Goal: Information Seeking & Learning: Find specific fact

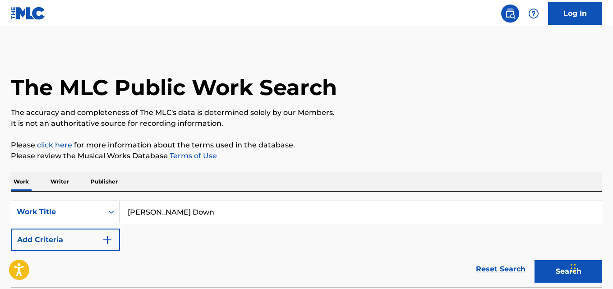
type input "[PERSON_NAME] Down"
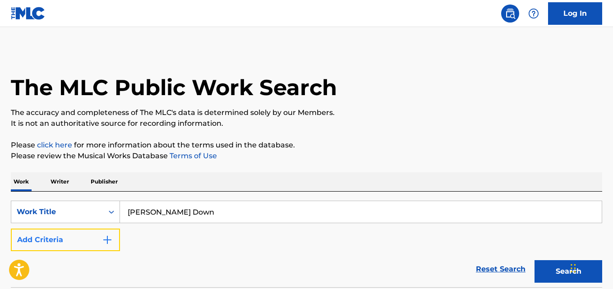
click at [94, 244] on button "Add Criteria" at bounding box center [65, 240] width 109 height 23
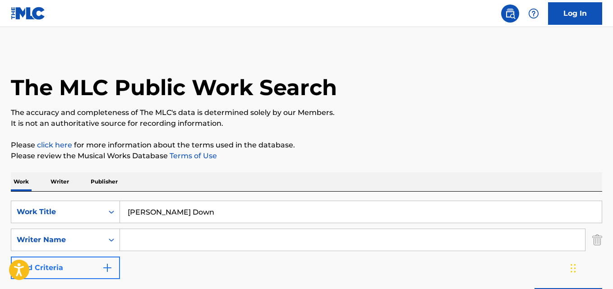
click at [170, 244] on input "Search Form" at bounding box center [352, 240] width 465 height 22
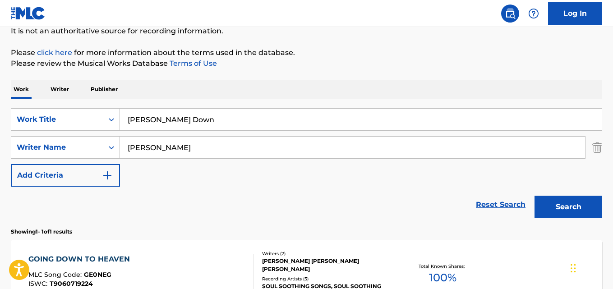
scroll to position [150, 0]
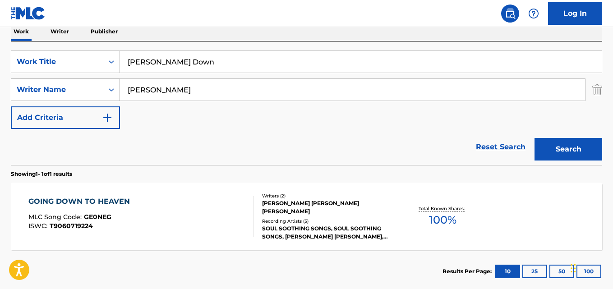
drag, startPoint x: 212, startPoint y: 85, endPoint x: 53, endPoint y: 97, distance: 160.0
click at [53, 97] on div "SearchWithCriteria56cd02d1-392f-4fdc-bac7-9c741c50e5e7 Writer Name [PERSON_NAME]" at bounding box center [306, 89] width 591 height 23
paste input "[PERSON_NAME]"
click at [534, 138] on button "Search" at bounding box center [568, 149] width 68 height 23
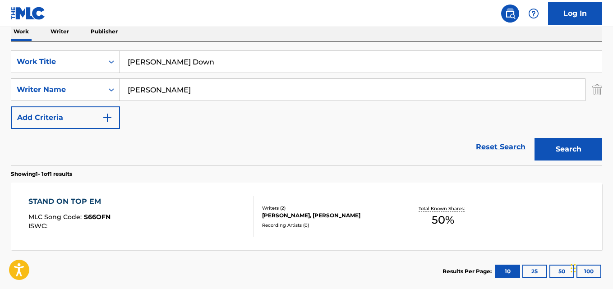
drag, startPoint x: 206, startPoint y: 96, endPoint x: 94, endPoint y: 98, distance: 111.8
click at [94, 98] on div "SearchWithCriteria56cd02d1-392f-4fdc-bac7-9c741c50e5e7 Writer Name [PERSON_NAME]" at bounding box center [306, 89] width 591 height 23
click at [534, 138] on button "Search" at bounding box center [568, 149] width 68 height 23
drag, startPoint x: 160, startPoint y: 94, endPoint x: 58, endPoint y: 93, distance: 102.8
click at [58, 93] on div "SearchWithCriteria56cd02d1-392f-4fdc-bac7-9c741c50e5e7 Writer Name [PERSON_NAME]" at bounding box center [306, 89] width 591 height 23
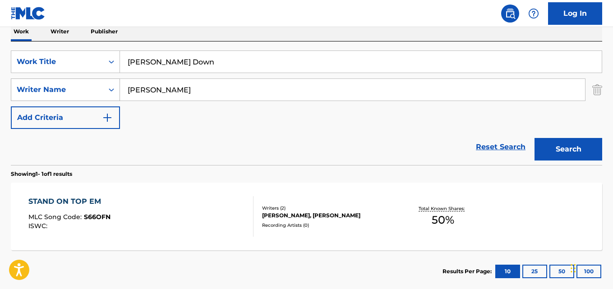
click at [534, 138] on button "Search" at bounding box center [568, 149] width 68 height 23
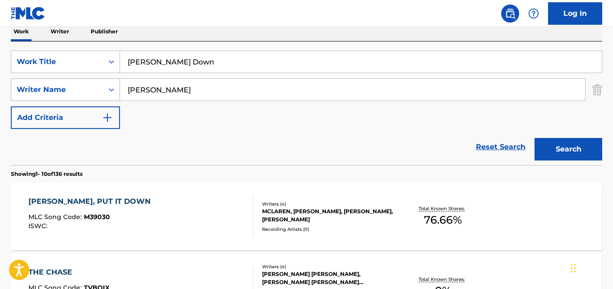
drag, startPoint x: 180, startPoint y: 89, endPoint x: 63, endPoint y: 89, distance: 117.2
click at [63, 89] on div "SearchWithCriteria56cd02d1-392f-4fdc-bac7-9c741c50e5e7 Writer Name [PERSON_NAME]" at bounding box center [306, 89] width 591 height 23
paste input "[PERSON_NAME]"
type input "[PERSON_NAME]"
click at [534, 138] on button "Search" at bounding box center [568, 149] width 68 height 23
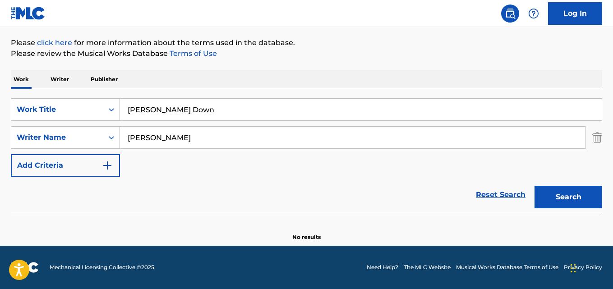
scroll to position [102, 0]
drag, startPoint x: 206, startPoint y: 134, endPoint x: 109, endPoint y: 142, distance: 97.2
click at [109, 142] on div "SearchWithCriteria56cd02d1-392f-4fdc-bac7-9c741c50e5e7 Writer Name [PERSON_NAME]" at bounding box center [306, 137] width 591 height 23
click at [534, 186] on button "Search" at bounding box center [568, 197] width 68 height 23
drag, startPoint x: 78, startPoint y: 141, endPoint x: 63, endPoint y: 141, distance: 15.8
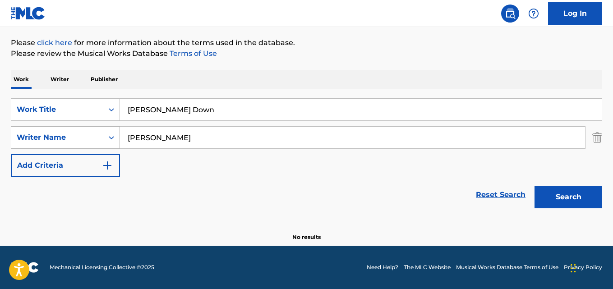
click at [63, 141] on div "SearchWithCriteria56cd02d1-392f-4fdc-bac7-9c741c50e5e7 Writer Name [PERSON_NAME]" at bounding box center [306, 137] width 591 height 23
click at [534, 186] on button "Search" at bounding box center [568, 197] width 68 height 23
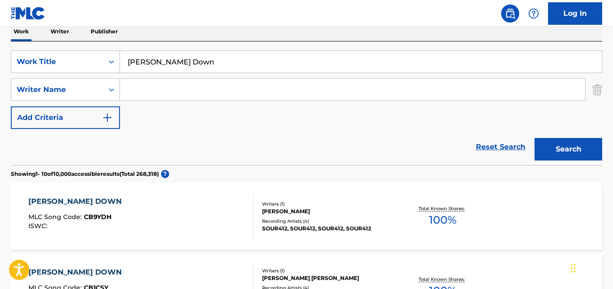
scroll to position [362, 0]
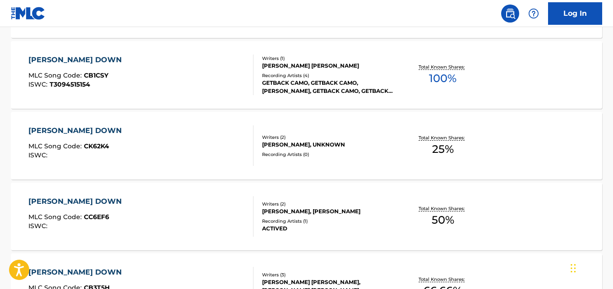
click at [71, 140] on div "[PERSON_NAME] DOWN MLC Song Code : CK62K4 ISWC :" at bounding box center [77, 145] width 98 height 41
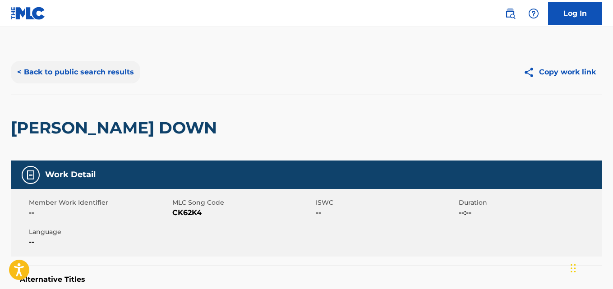
click at [87, 75] on button "< Back to public search results" at bounding box center [75, 72] width 129 height 23
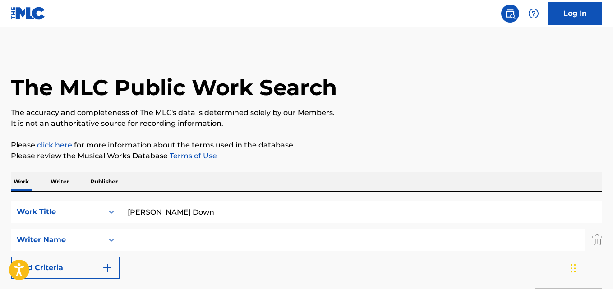
scroll to position [414, 0]
